Goal: Task Accomplishment & Management: Manage account settings

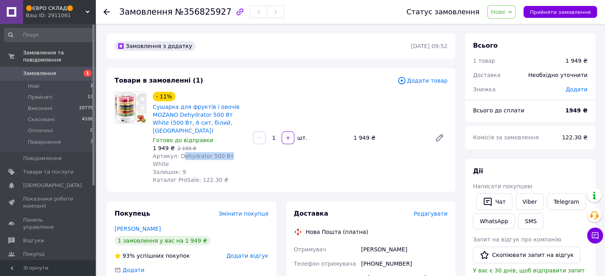
drag, startPoint x: 194, startPoint y: 149, endPoint x: 221, endPoint y: 151, distance: 27.1
click at [221, 153] on span "Артикул: Dehydrator 500 Вт White" at bounding box center [193, 160] width 81 height 14
click at [196, 153] on span "Артикул: Dehydrator 500 Вт White" at bounding box center [193, 160] width 81 height 14
drag, startPoint x: 175, startPoint y: 148, endPoint x: 221, endPoint y: 150, distance: 46.2
click at [221, 153] on span "Артикул: Dehydrator 500 Вт White" at bounding box center [193, 160] width 81 height 14
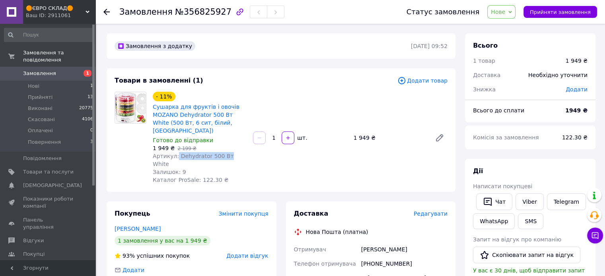
copy span "Dehydrator 500 Вт"
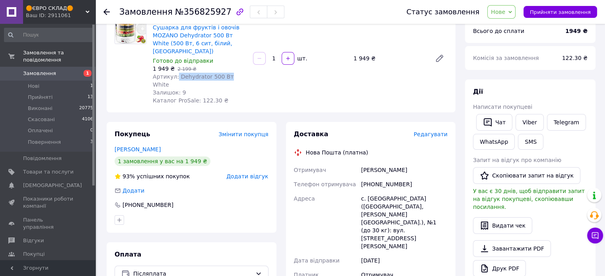
drag, startPoint x: 361, startPoint y: 155, endPoint x: 418, endPoint y: 159, distance: 56.6
click at [418, 163] on div "[PERSON_NAME]" at bounding box center [403, 170] width 89 height 14
copy div "[PERSON_NAME]"
drag, startPoint x: 388, startPoint y: 169, endPoint x: 361, endPoint y: 168, distance: 27.0
click at [361, 177] on div "[PHONE_NUMBER]" at bounding box center [403, 184] width 89 height 14
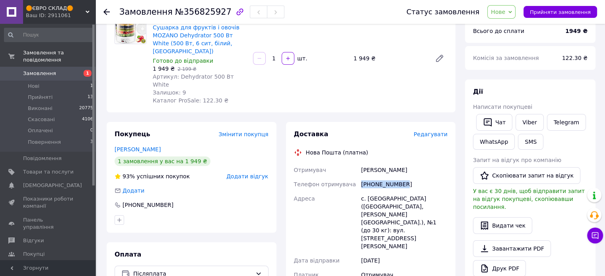
copy div "[PHONE_NUMBER]"
drag, startPoint x: 367, startPoint y: 181, endPoint x: 388, endPoint y: 183, distance: 21.1
click at [388, 192] on div "с. [GEOGRAPHIC_DATA] ([GEOGRAPHIC_DATA], [PERSON_NAME][GEOGRAPHIC_DATA].), №1 (…" at bounding box center [403, 223] width 89 height 62
copy div "Дубрівка"
drag, startPoint x: 506, startPoint y: 12, endPoint x: 512, endPoint y: 21, distance: 10.9
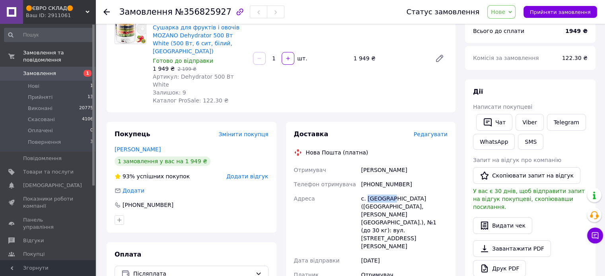
click at [505, 12] on span "Нове" at bounding box center [498, 12] width 14 height 6
click at [514, 22] on li "Прийнято" at bounding box center [507, 28] width 41 height 12
click at [45, 70] on span "Замовлення" at bounding box center [39, 73] width 33 height 7
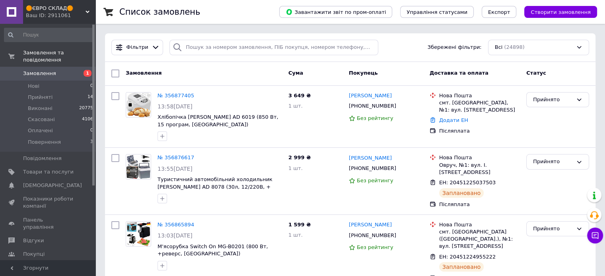
click at [31, 70] on span "Замовлення" at bounding box center [39, 73] width 33 height 7
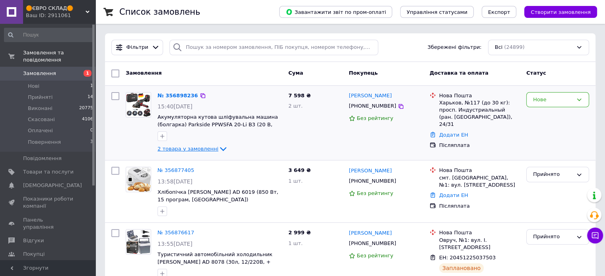
click at [188, 148] on span "2 товара у замовленні" at bounding box center [187, 149] width 61 height 6
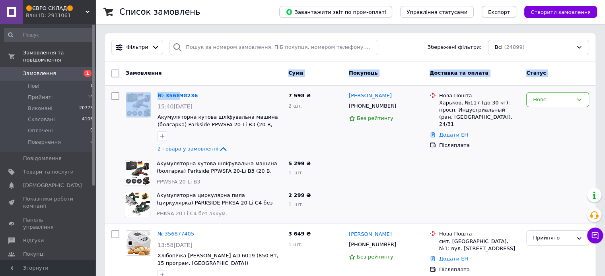
click at [179, 93] on link "№ 356898236" at bounding box center [177, 96] width 41 height 6
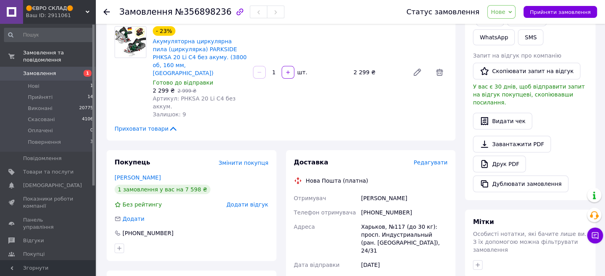
scroll to position [159, 0]
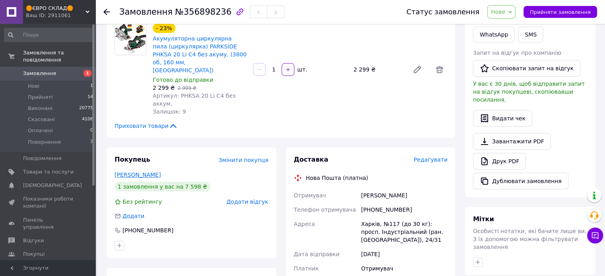
click at [137, 172] on link "[PERSON_NAME]" at bounding box center [138, 175] width 46 height 6
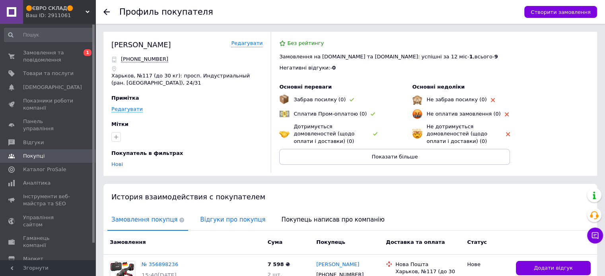
click at [207, 225] on span "Відгуки про покупця" at bounding box center [232, 220] width 73 height 20
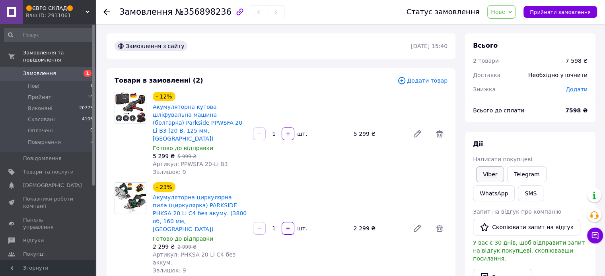
click at [490, 172] on link "Viber" at bounding box center [490, 175] width 28 height 16
click at [38, 70] on span "Замовлення" at bounding box center [39, 73] width 33 height 7
